Goal: Find specific page/section: Find specific page/section

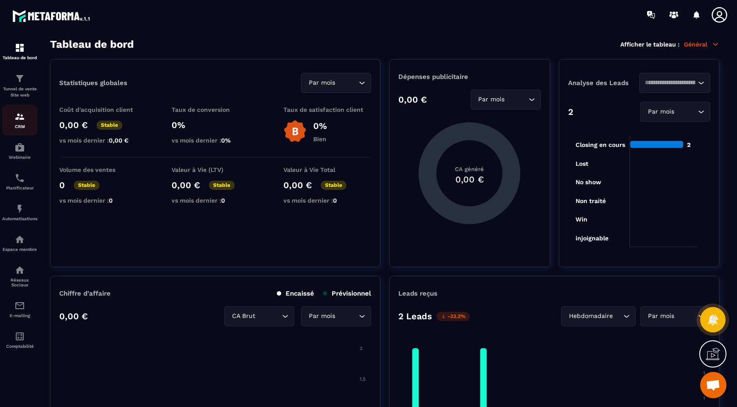
click at [17, 120] on img at bounding box center [19, 116] width 11 height 11
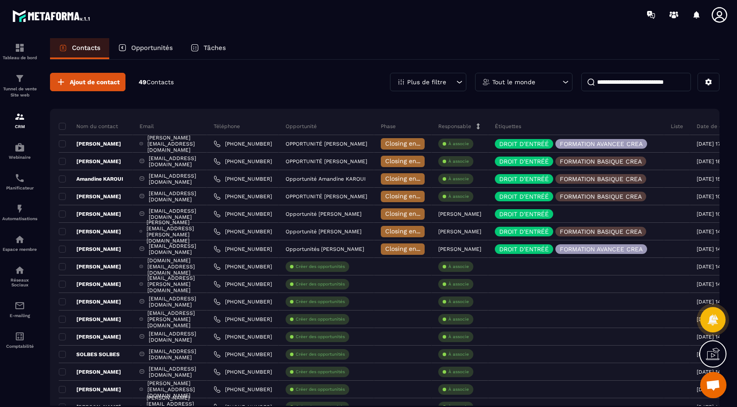
click at [156, 48] on p "Opportunités" at bounding box center [152, 48] width 42 height 8
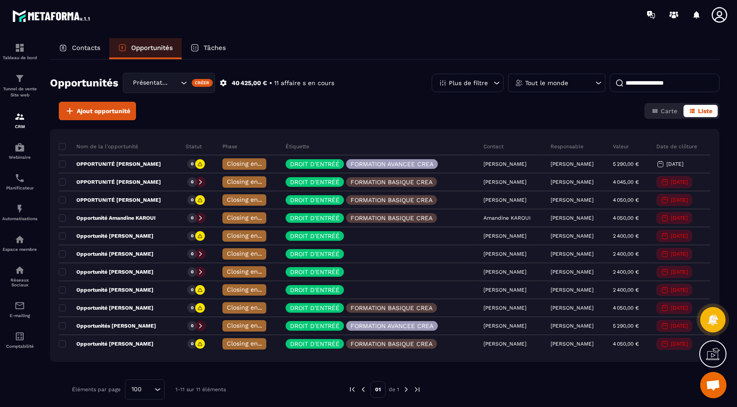
click at [86, 49] on p "Contacts" at bounding box center [86, 48] width 29 height 8
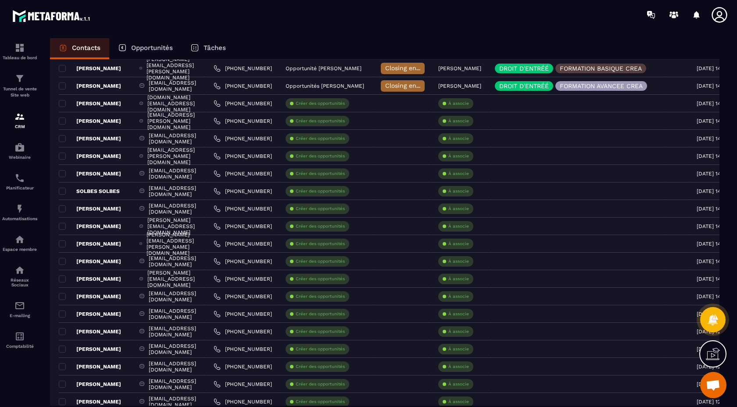
scroll to position [169, 0]
